Goal: Task Accomplishment & Management: Use online tool/utility

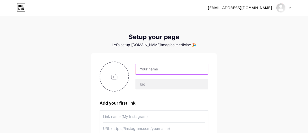
click at [146, 64] on input "text" at bounding box center [171, 69] width 73 height 10
click at [167, 68] on input "text" at bounding box center [171, 69] width 73 height 10
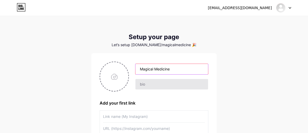
type input "Magical Medicine"
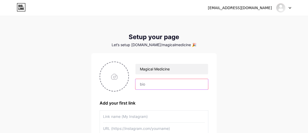
click at [156, 85] on input "text" at bounding box center [171, 84] width 73 height 10
click at [141, 84] on input "text" at bounding box center [171, 84] width 73 height 10
paste input "Elevate your skincare routine with Magical Medicine's best facial oil. Packed w…"
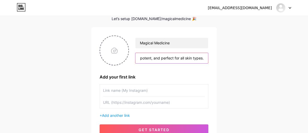
scroll to position [43, 0]
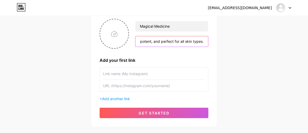
type input "Elevate your skincare routine with Magical Medicine's best facial oil. Packed w…"
click at [151, 76] on input "text" at bounding box center [154, 74] width 102 height 12
type input "f"
type input "Website"
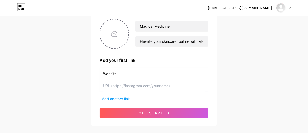
click at [113, 87] on input "text" at bounding box center [154, 86] width 102 height 12
paste input "https://magicalmedicine.com/"
type input "https://magicalmedicine.com/"
click at [121, 97] on span "Add another link" at bounding box center [116, 99] width 28 height 4
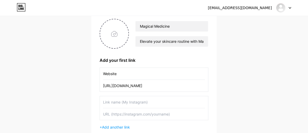
click at [116, 107] on input "text" at bounding box center [154, 102] width 102 height 12
click at [116, 107] on input "Facebook" at bounding box center [154, 102] width 102 height 12
type input "Facebook"
click at [111, 114] on input "text" at bounding box center [154, 114] width 102 height 12
paste input "https://www.facebook.com/people/Magicalmedicine/100084229786415/"
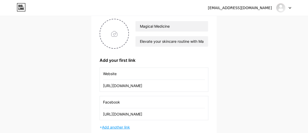
scroll to position [0, 23]
type input "https://www.facebook.com/people/Magicalmedicine/100084229786415/"
click at [118, 126] on span "Add another link" at bounding box center [116, 127] width 28 height 4
click at [117, 129] on input "text" at bounding box center [154, 131] width 102 height 12
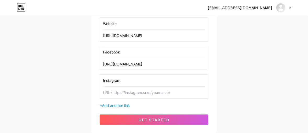
scroll to position [94, 0]
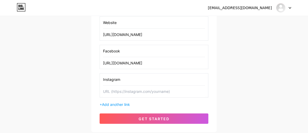
type input "Instagram"
click at [151, 95] on input "text" at bounding box center [154, 92] width 102 height 12
paste input "https://www.instagram.com/magicalmedicine_uk/"
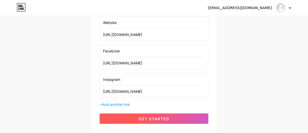
type input "https://www.instagram.com/magicalmedicine_uk/"
click at [139, 120] on span "get started" at bounding box center [153, 119] width 31 height 4
click at [169, 117] on button "get started" at bounding box center [153, 119] width 109 height 10
click at [153, 119] on span "get started" at bounding box center [153, 119] width 31 height 4
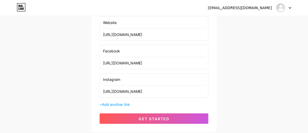
scroll to position [0, 0]
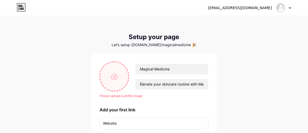
click at [117, 73] on input "file" at bounding box center [114, 76] width 28 height 29
type input "C:\fakepath\logo.jpg"
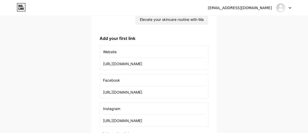
scroll to position [125, 0]
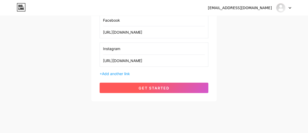
click at [175, 85] on button "get started" at bounding box center [153, 88] width 109 height 10
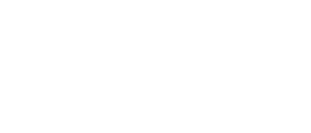
drag, startPoint x: 311, startPoint y: 70, endPoint x: 310, endPoint y: 50, distance: 20.6
click at [310, 0] on html at bounding box center [155, 0] width 311 height 0
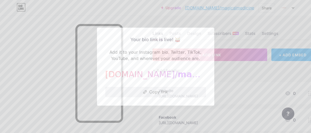
click at [185, 90] on button "Copy link" at bounding box center [155, 92] width 101 height 10
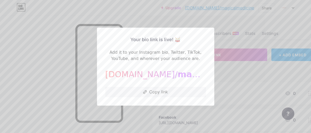
click at [65, 71] on div at bounding box center [155, 66] width 311 height 133
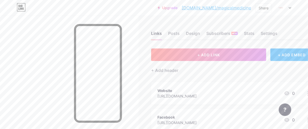
click at [19, 8] on icon at bounding box center [19, 9] width 1 height 2
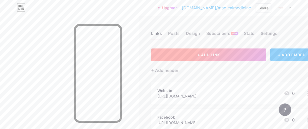
click at [205, 52] on button "+ ADD LINK" at bounding box center [208, 55] width 115 height 13
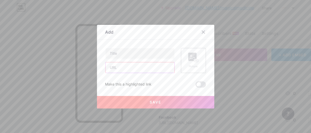
click at [129, 70] on input "text" at bounding box center [140, 67] width 69 height 10
paste input "https://magicalmedicine.com/blogs/journal/what-is-gua-sha-for-face-and-how-does…"
type input "https://magicalmedicine.com/blogs/journal/what-is-gua-sha-for-face-and-how-does…"
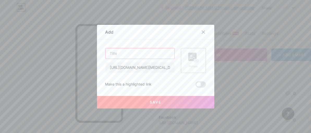
click at [127, 53] on input "text" at bounding box center [140, 53] width 69 height 10
paste input "What Is Gua Sha for Face and How Does It Work?"
type input "What Is Gua Sha for Face and How Does It Work?"
click at [195, 62] on div "Picture" at bounding box center [193, 61] width 10 height 16
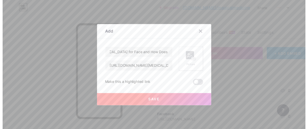
scroll to position [0, 0]
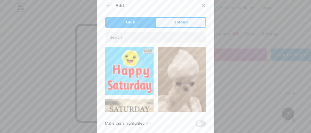
click at [193, 24] on button "Upload" at bounding box center [181, 22] width 50 height 10
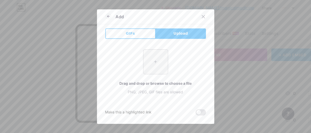
click at [148, 75] on div "+ Drag and drop or browse to choose a file PNG, JPEG, GIF files are allowed" at bounding box center [155, 71] width 101 height 45
click at [152, 63] on input "file" at bounding box center [156, 62] width 25 height 25
type input "C:\fakepath\Gua Sha.png"
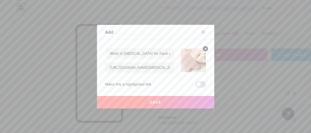
click at [126, 83] on div "Make this a highlighted link" at bounding box center [128, 84] width 46 height 6
click at [135, 100] on button "Save" at bounding box center [155, 102] width 117 height 13
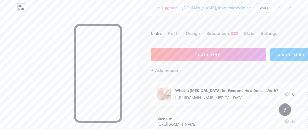
click at [225, 5] on link "bio.link/magicalmedicine" at bounding box center [215, 8] width 69 height 6
